Goal: Transaction & Acquisition: Purchase product/service

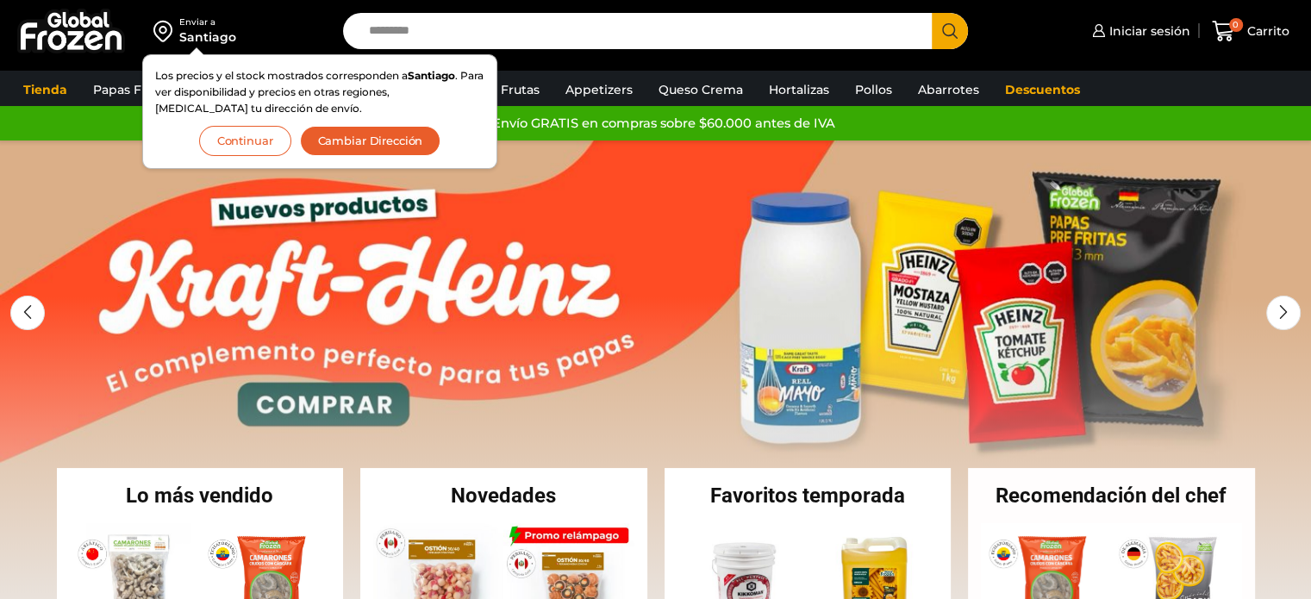
click at [143, 276] on link "1 / 2" at bounding box center [655, 398] width 1311 height 517
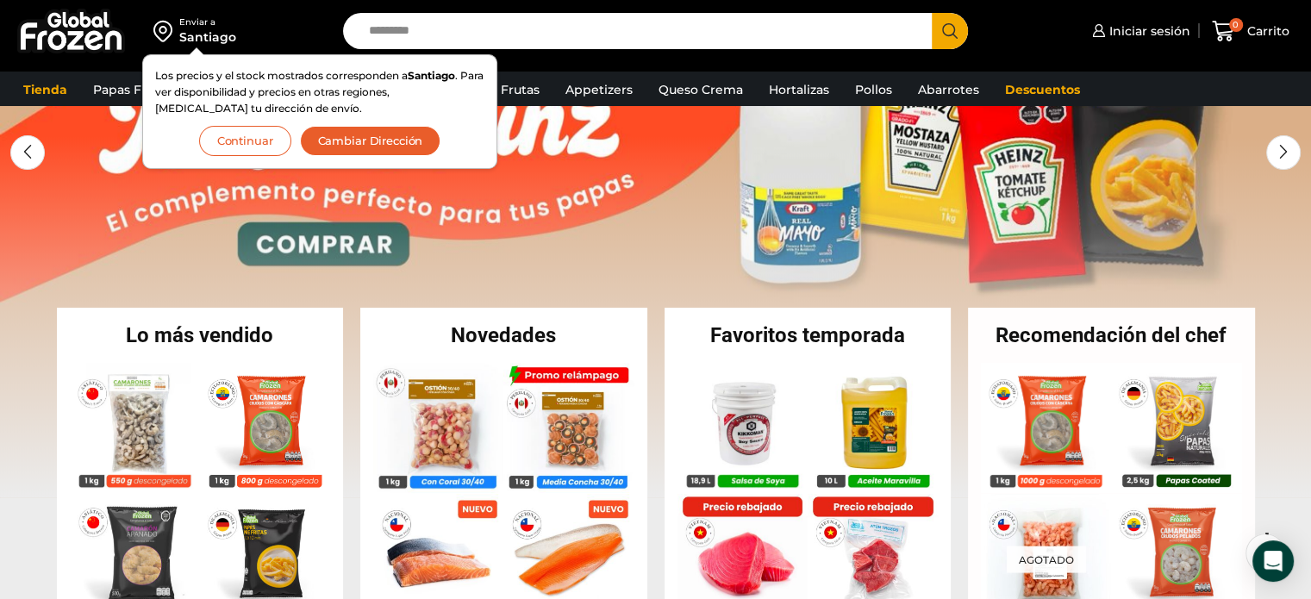
scroll to position [172, 0]
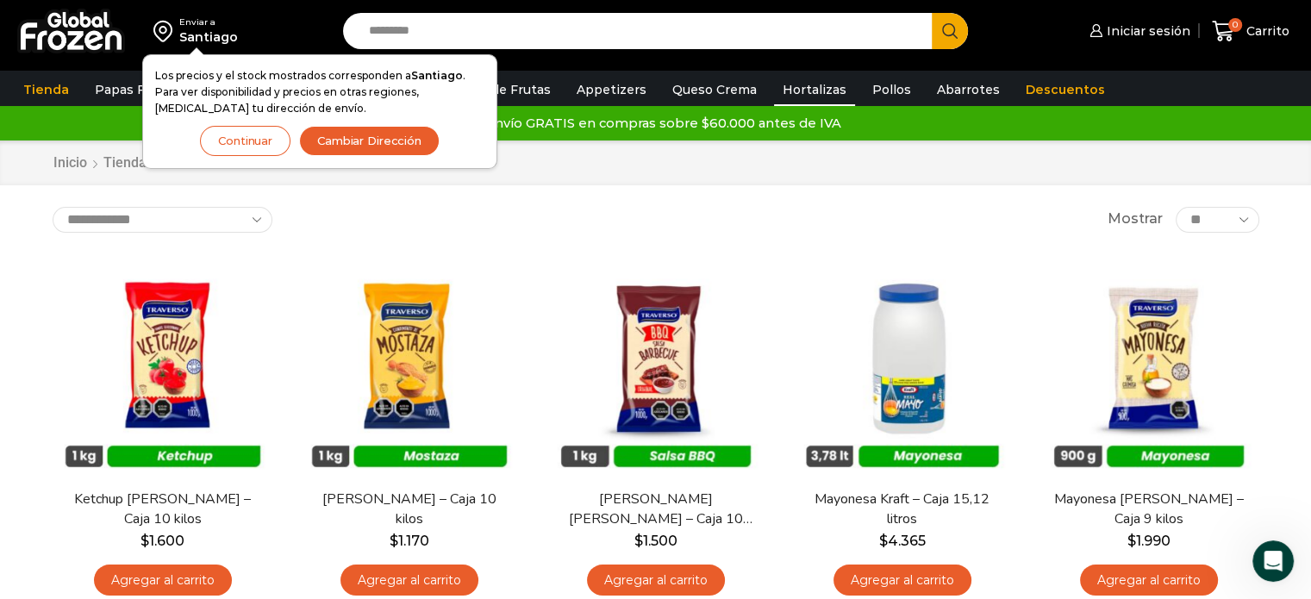
click at [786, 90] on link "Hortalizas" at bounding box center [814, 89] width 81 height 33
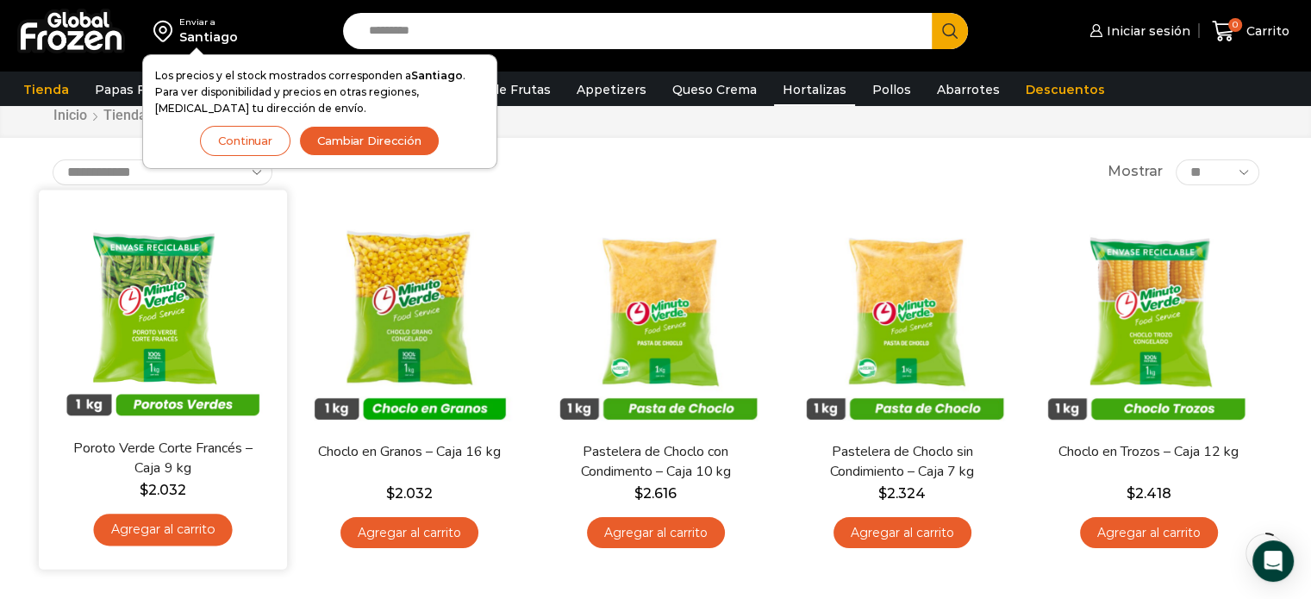
scroll to position [86, 0]
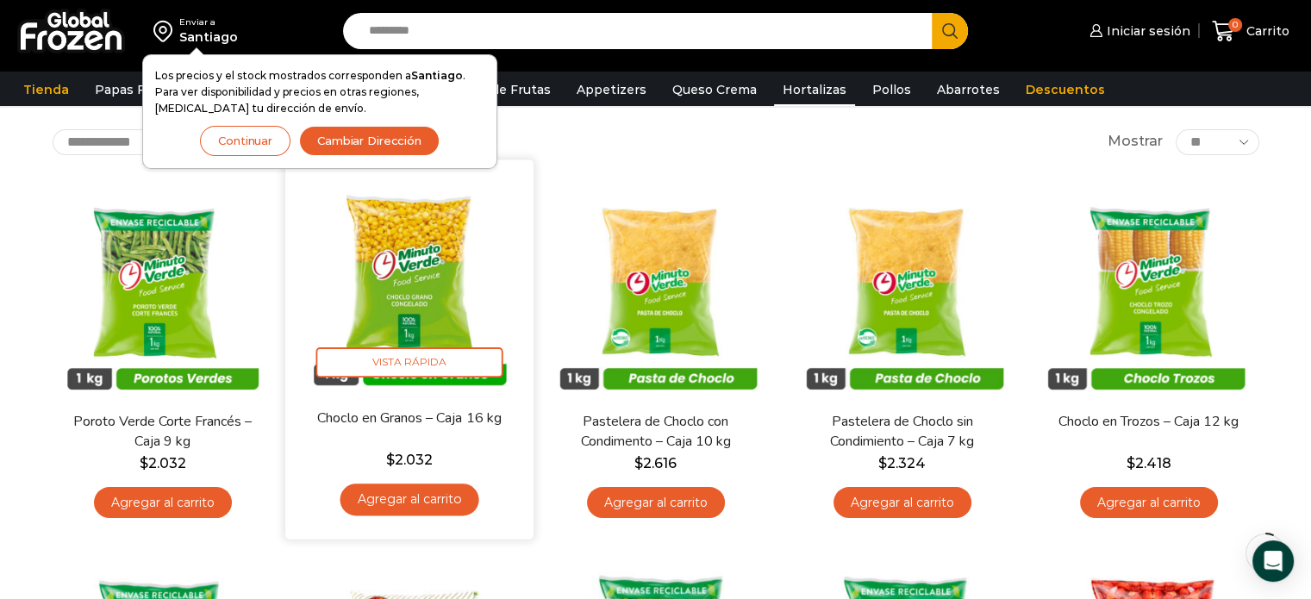
click at [407, 497] on link "Agregar al carrito" at bounding box center [409, 500] width 139 height 32
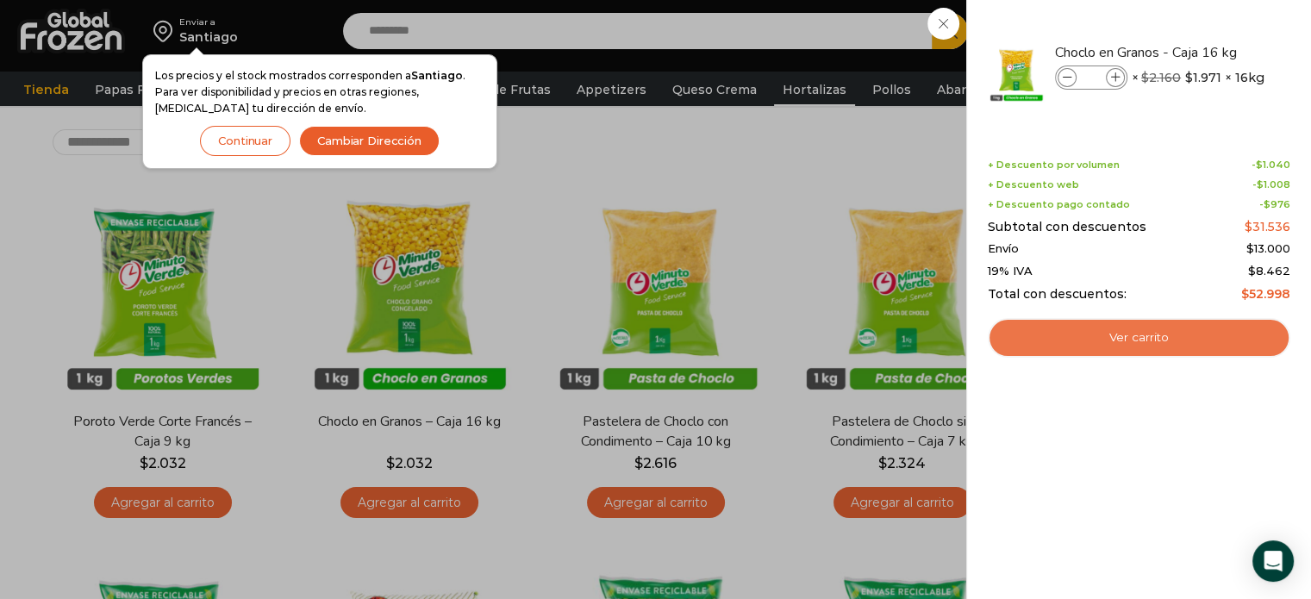
click at [1133, 334] on link "Ver carrito" at bounding box center [1139, 338] width 303 height 40
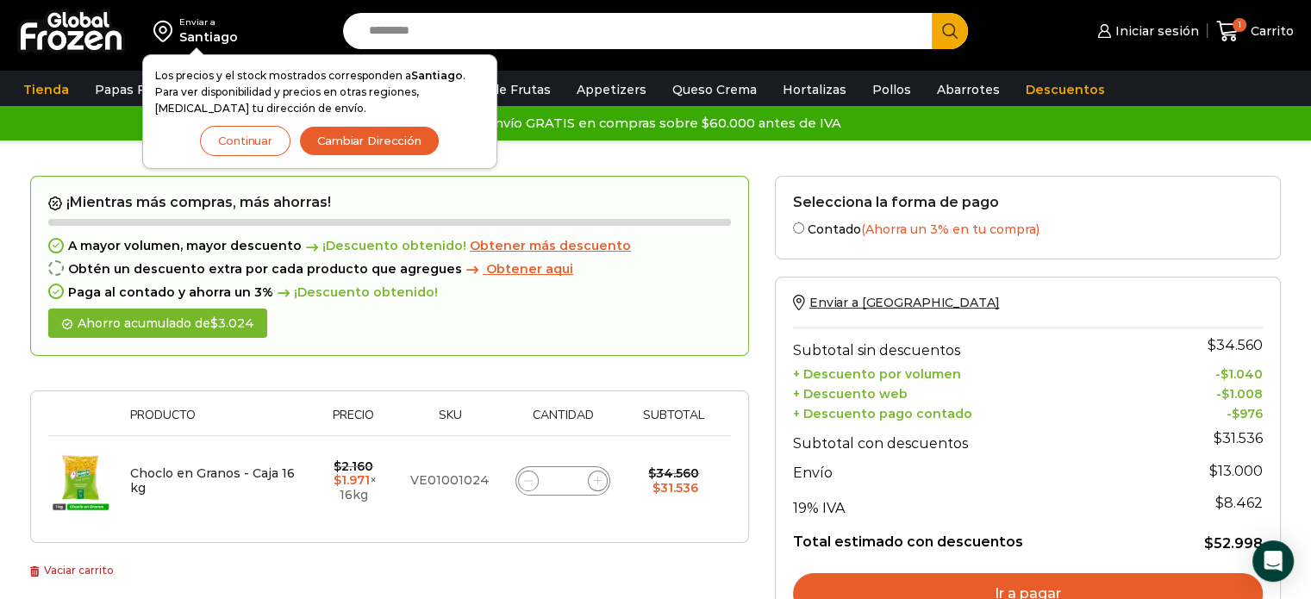
click at [257, 135] on button "Continuar" at bounding box center [245, 141] width 90 height 30
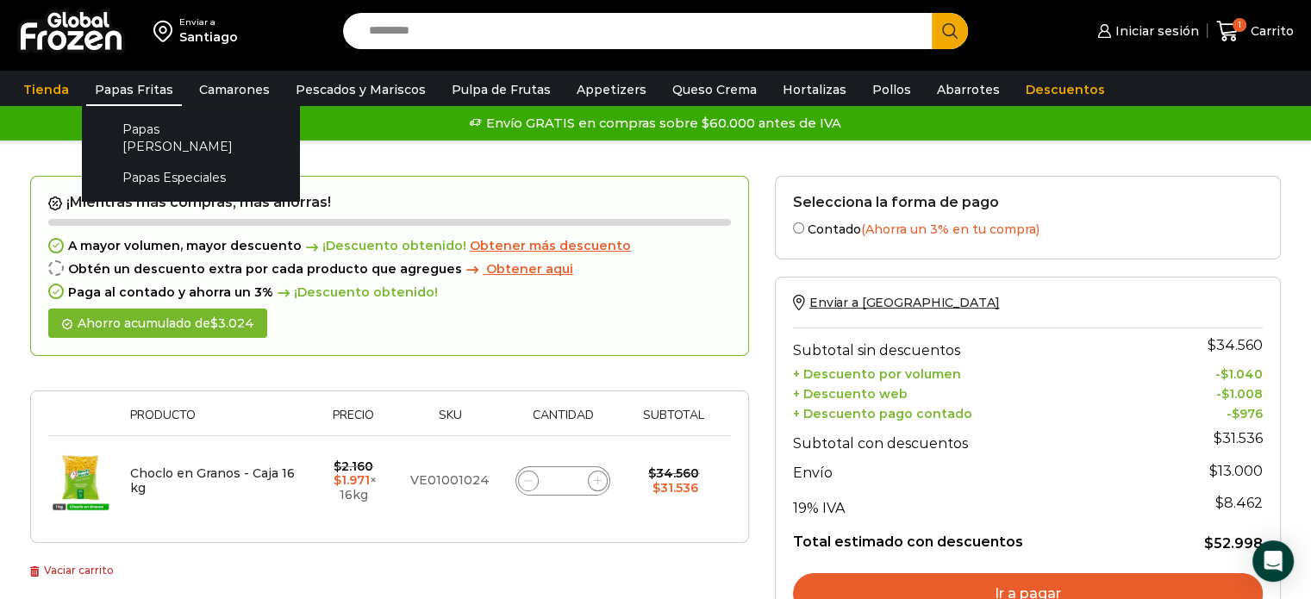
click at [140, 90] on link "Papas Fritas" at bounding box center [134, 89] width 96 height 33
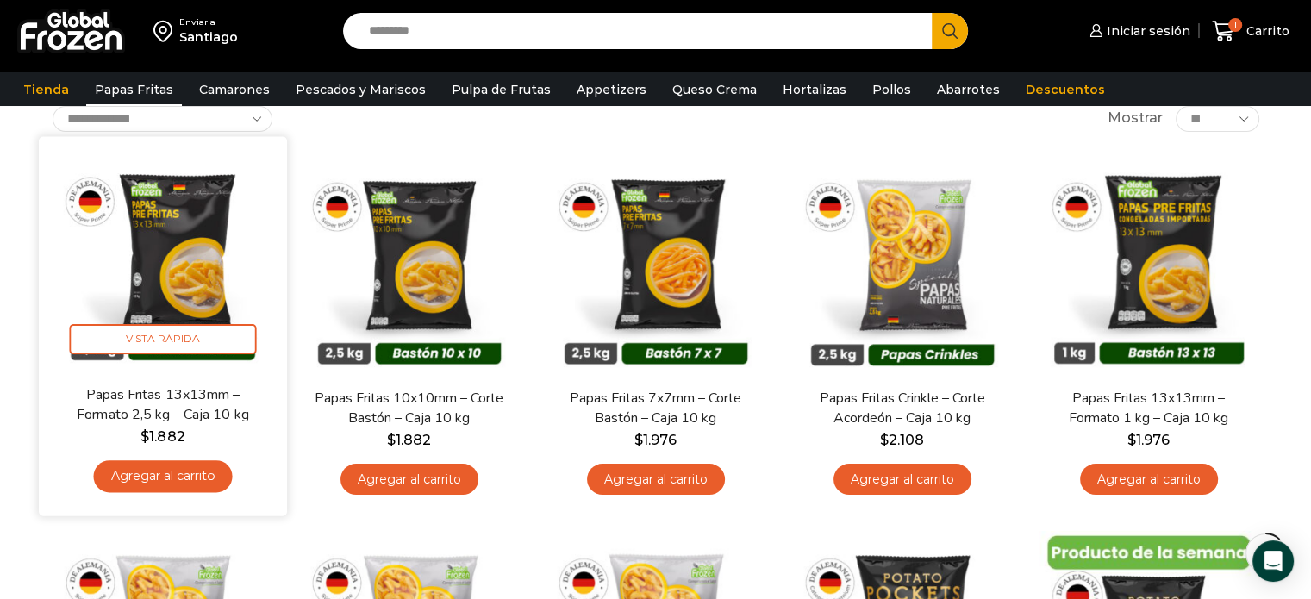
scroll to position [172, 0]
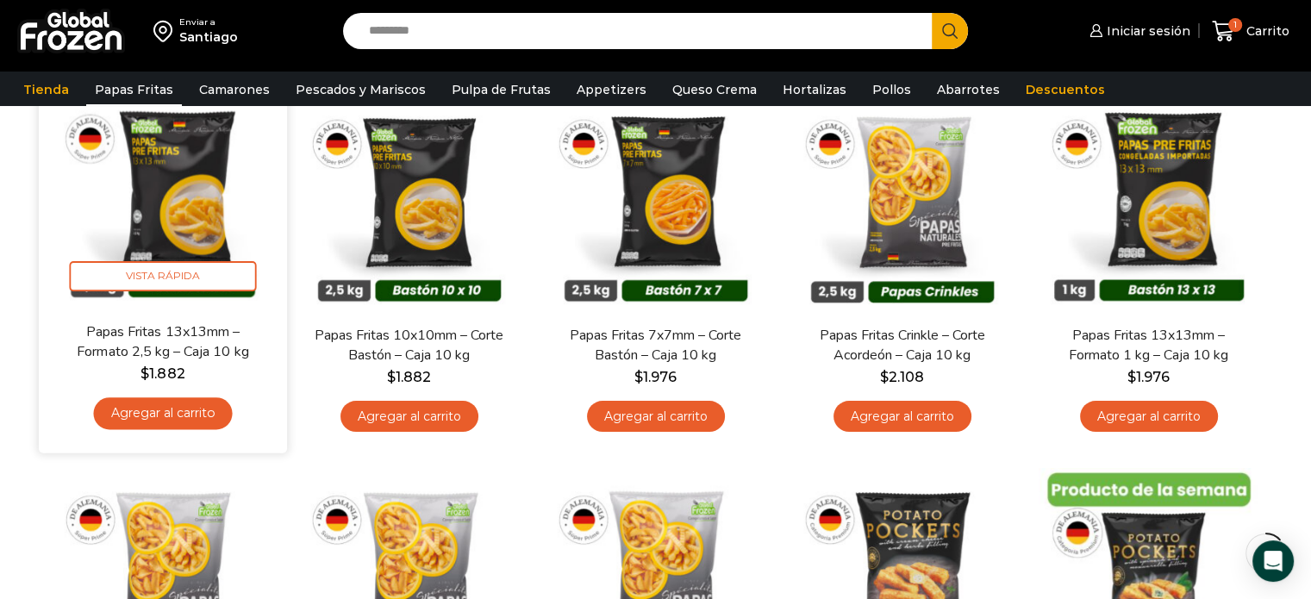
click at [180, 209] on img at bounding box center [163, 197] width 222 height 222
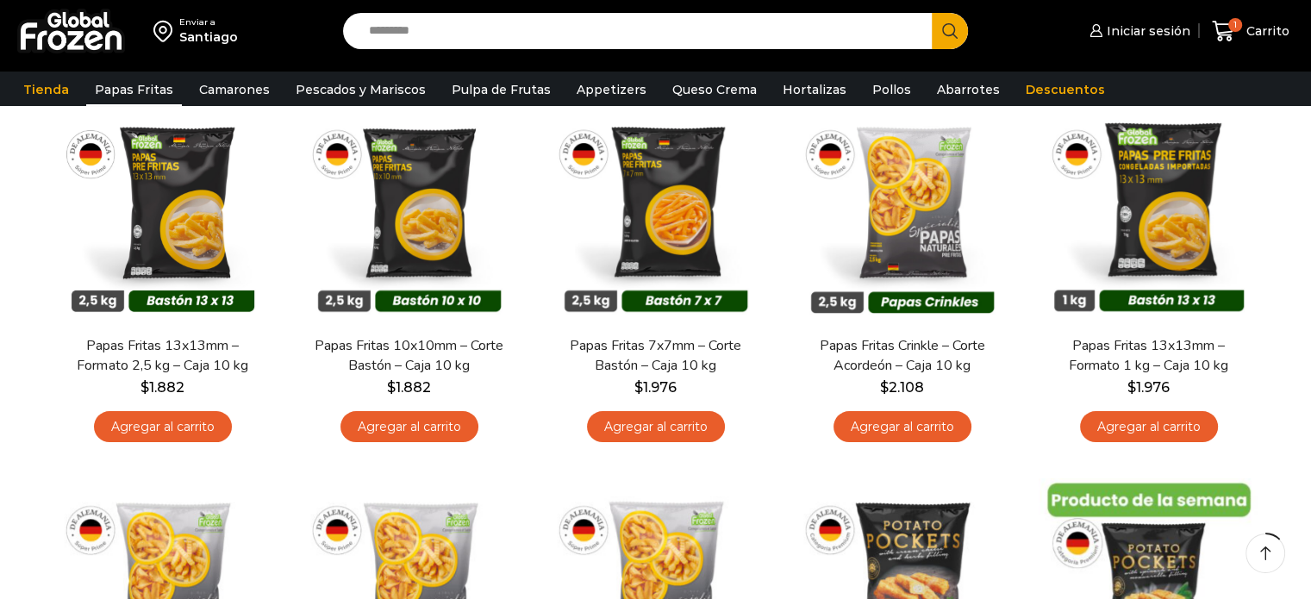
scroll to position [172, 0]
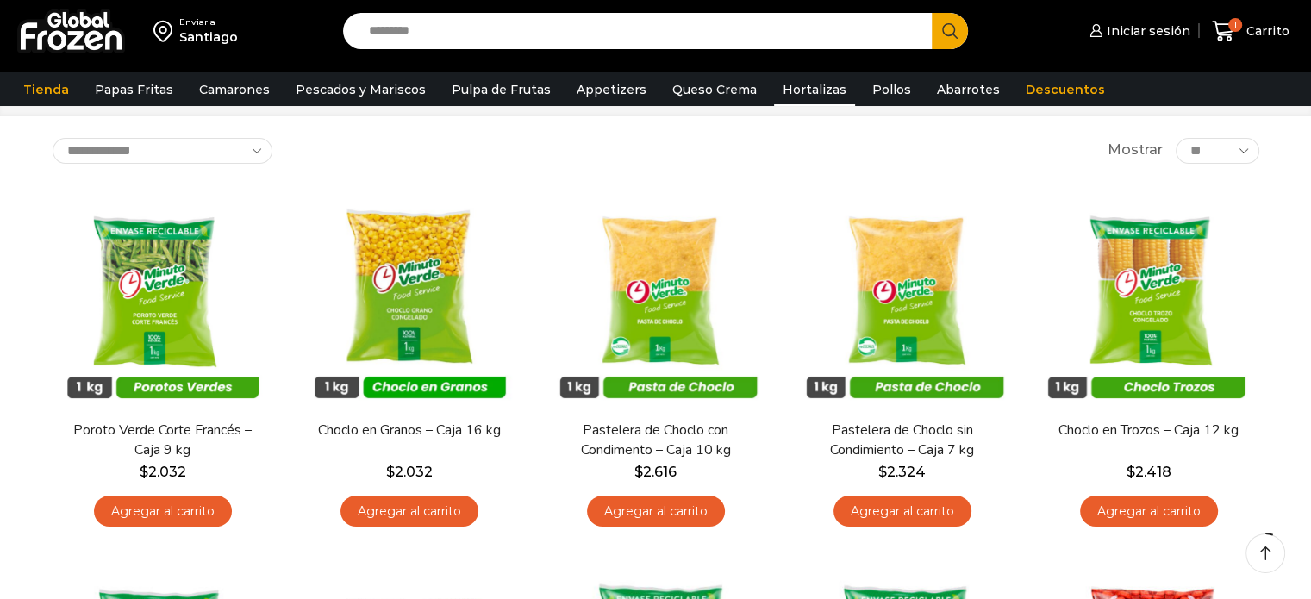
scroll to position [86, 0]
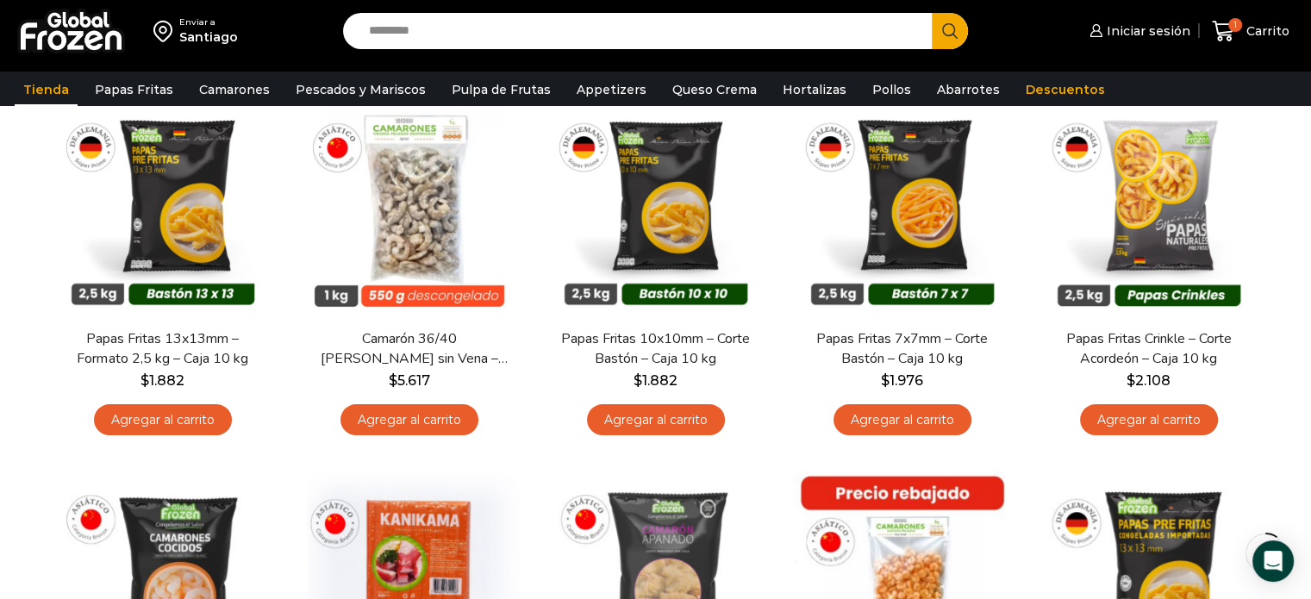
scroll to position [172, 0]
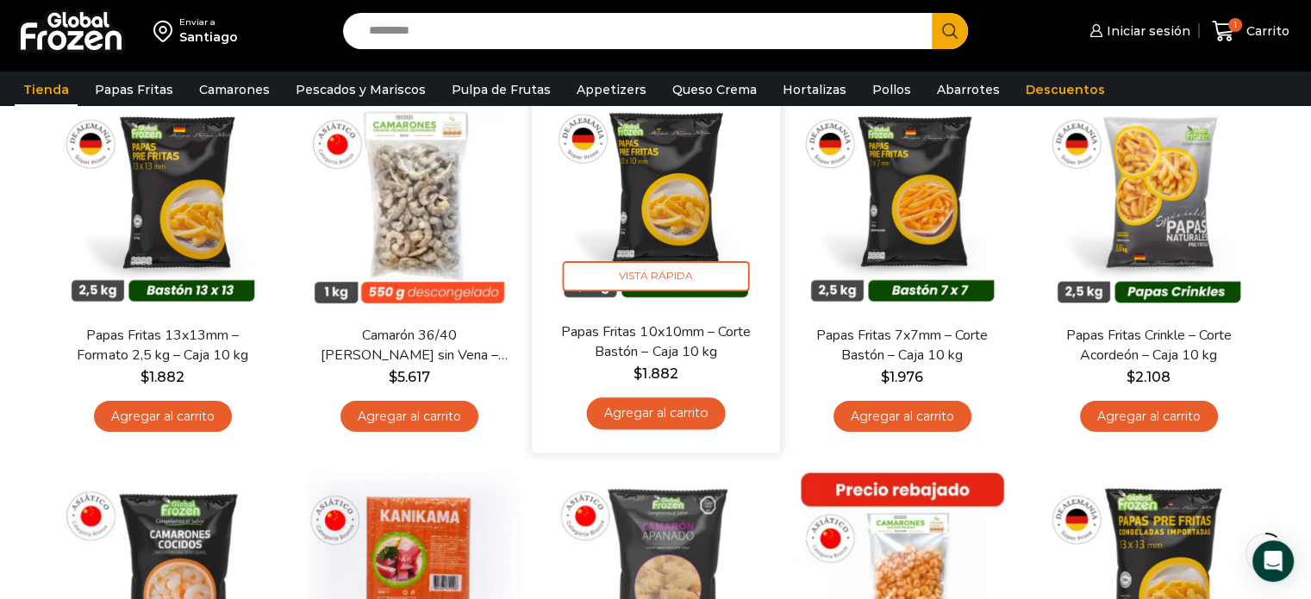
click at [665, 242] on img at bounding box center [656, 197] width 222 height 222
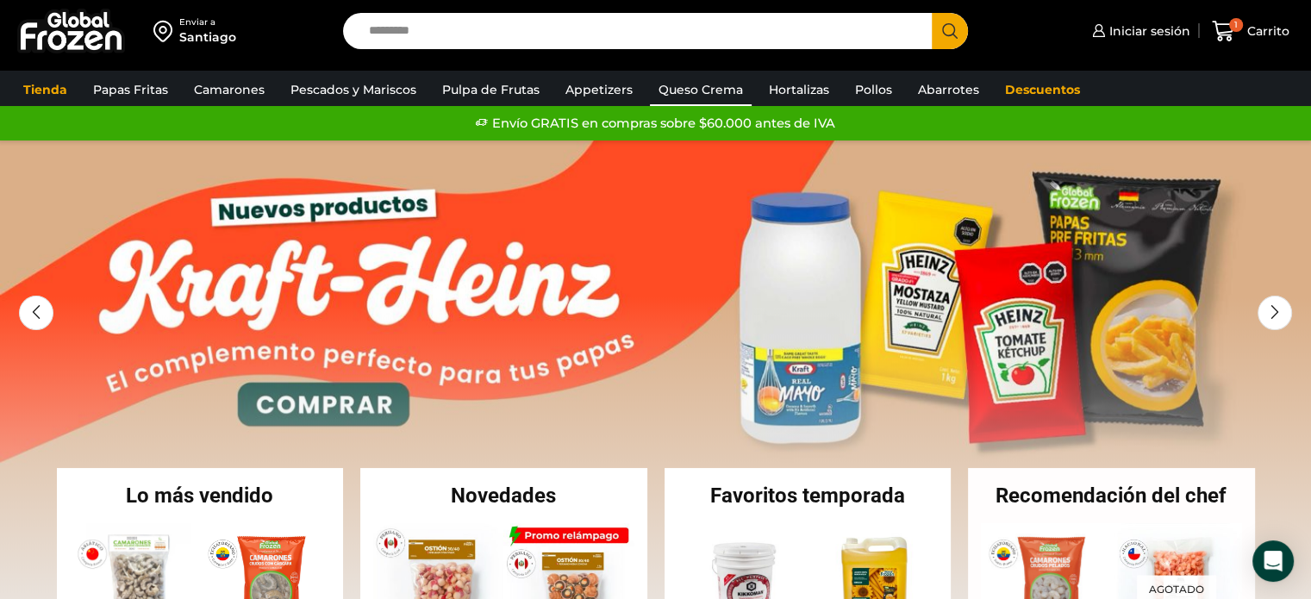
click at [674, 84] on link "Queso Crema" at bounding box center [701, 89] width 102 height 33
